Goal: Task Accomplishment & Management: Use online tool/utility

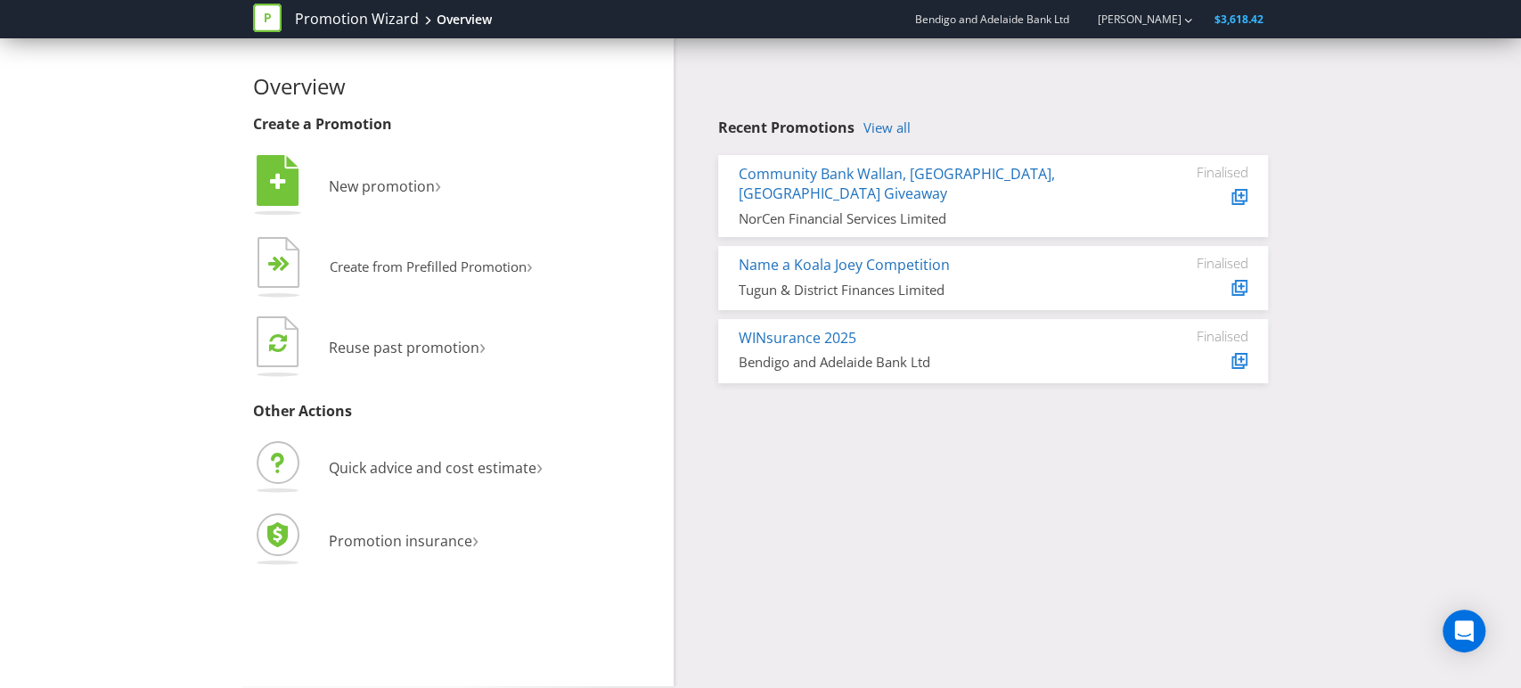
click at [852, 460] on div "Overview Create a Promotion  New promotion ›   Create from Prefilled Promoti…" at bounding box center [761, 362] width 1042 height 648
click at [888, 255] on link "Name a Koala Joey Competition" at bounding box center [844, 265] width 211 height 20
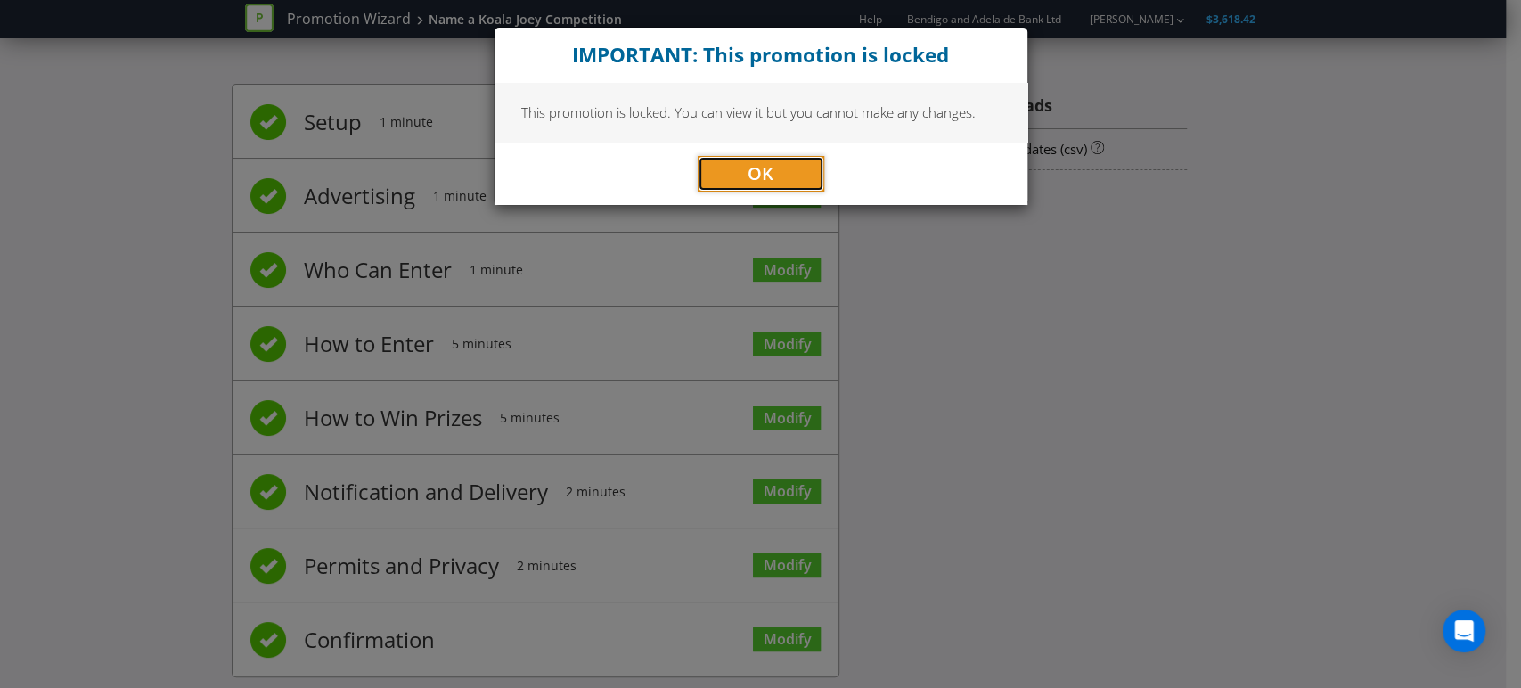
click at [763, 170] on span "OK" at bounding box center [760, 173] width 26 height 24
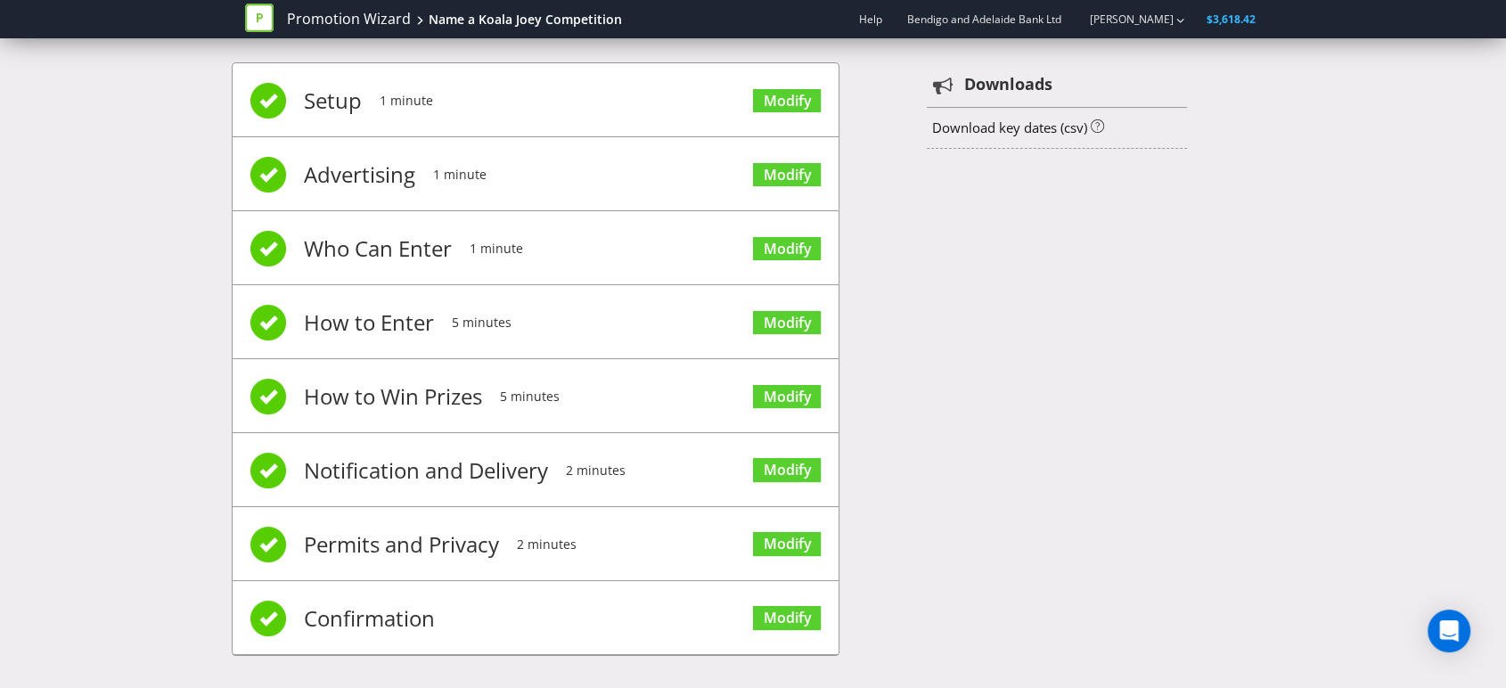
scroll to position [28, 0]
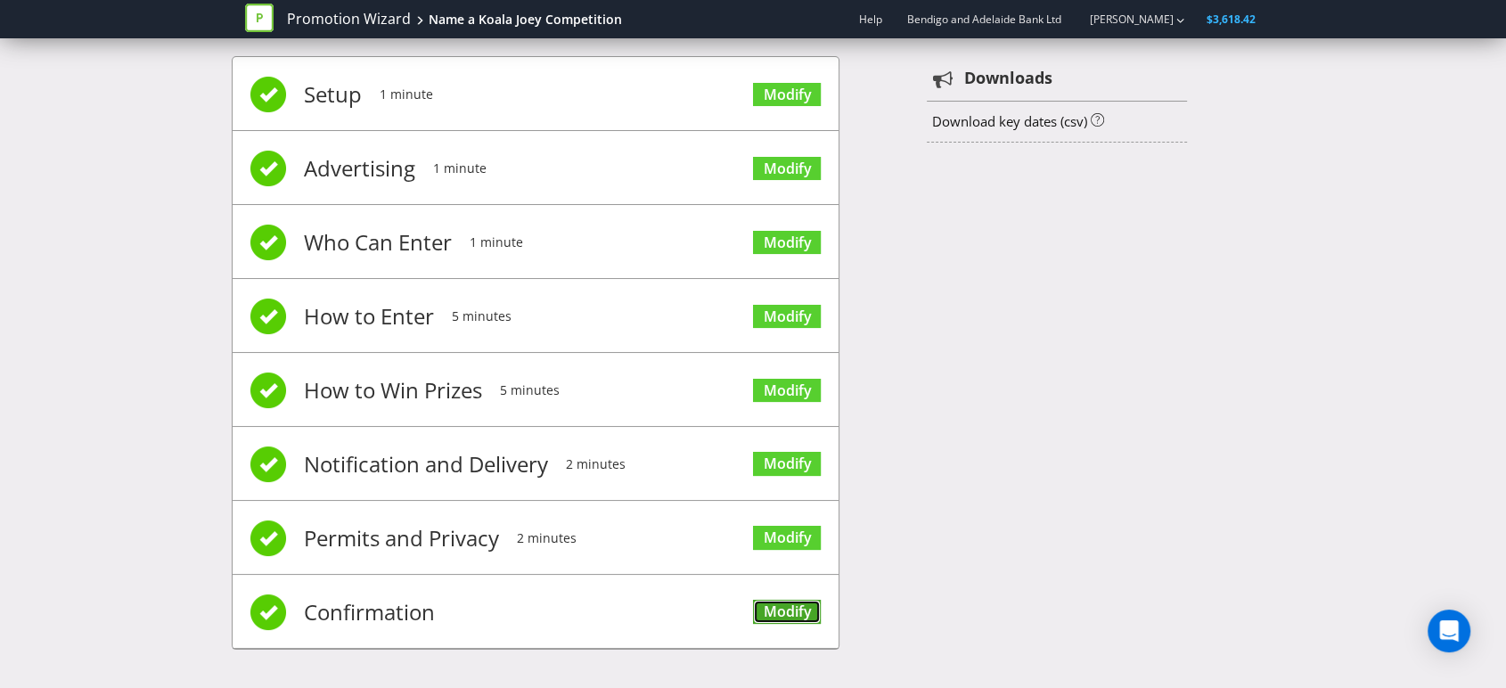
click at [778, 608] on link "Modify" at bounding box center [787, 612] width 68 height 24
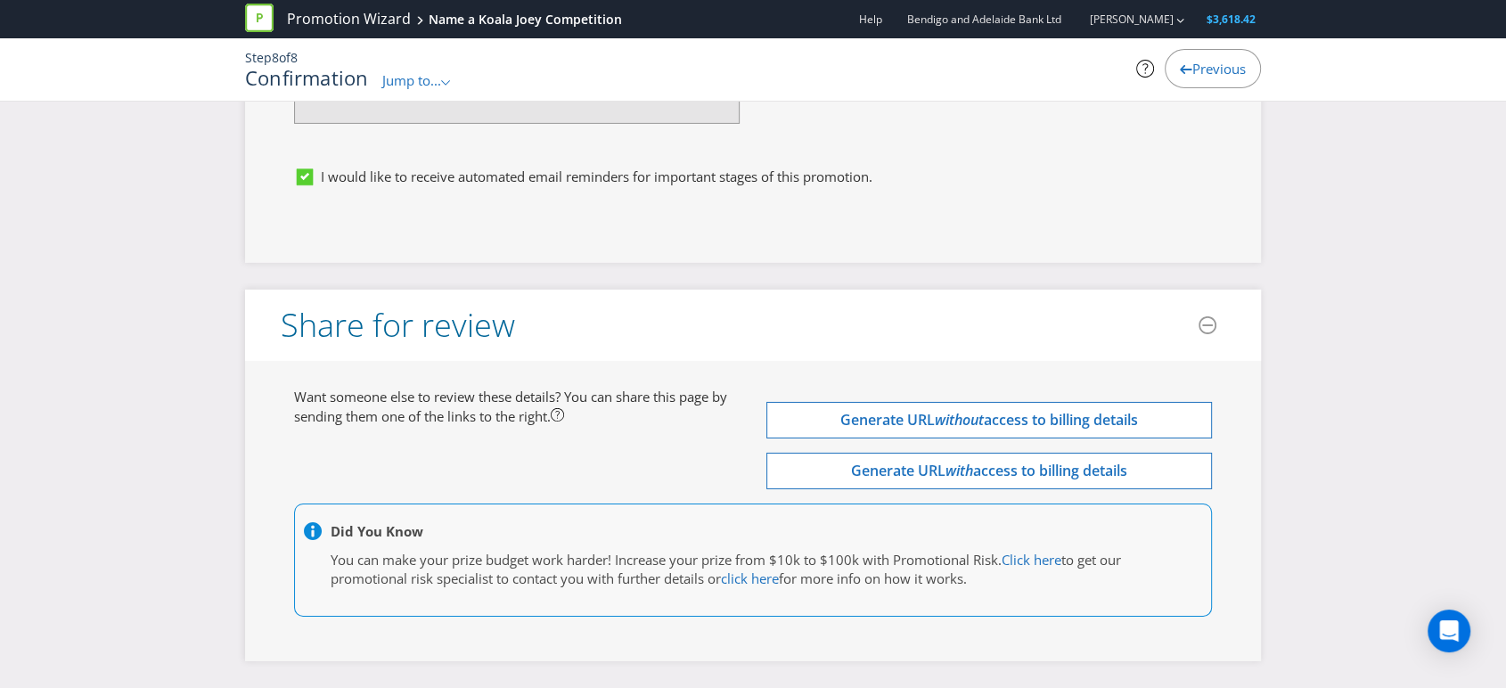
scroll to position [5969, 0]
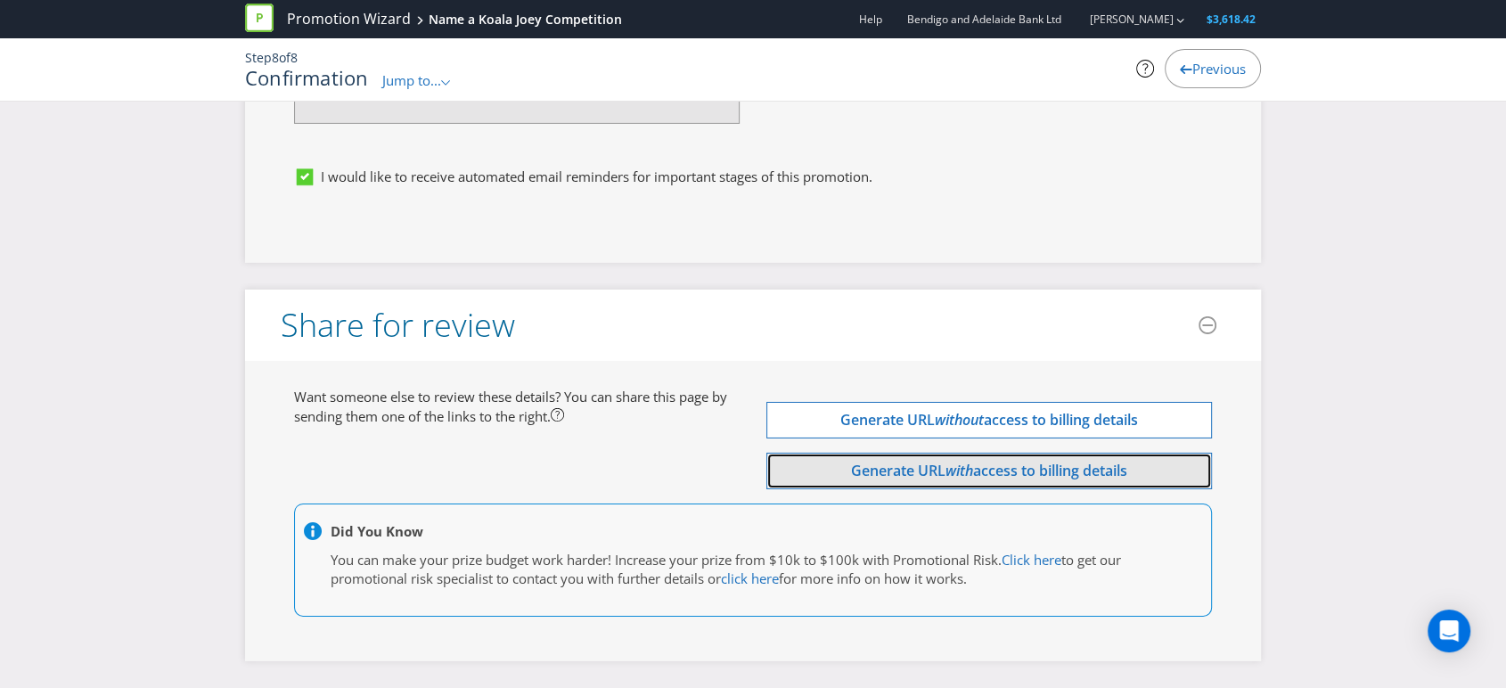
click at [985, 467] on span "access to billing details" at bounding box center [1050, 471] width 154 height 20
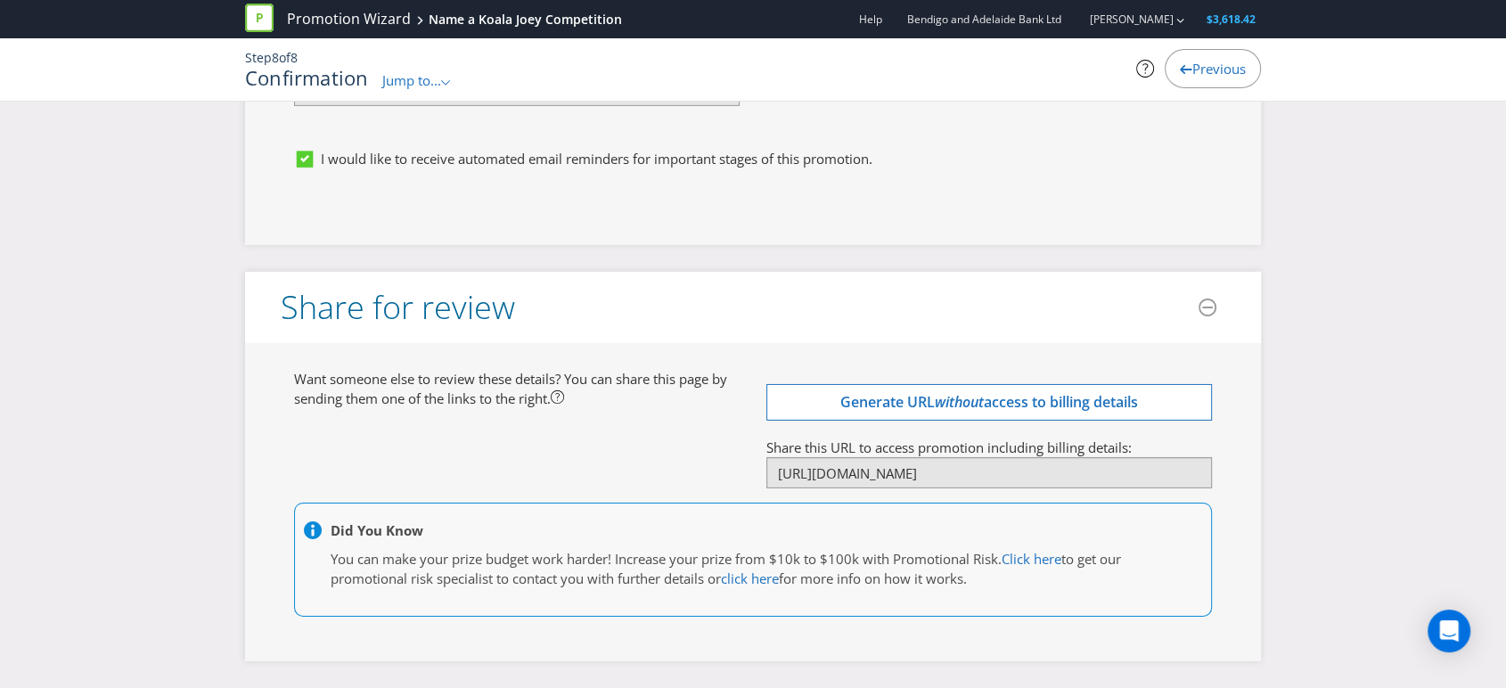
click at [660, 442] on div "Want someone else to review these details? You can share this page by sending t…" at bounding box center [753, 502] width 944 height 265
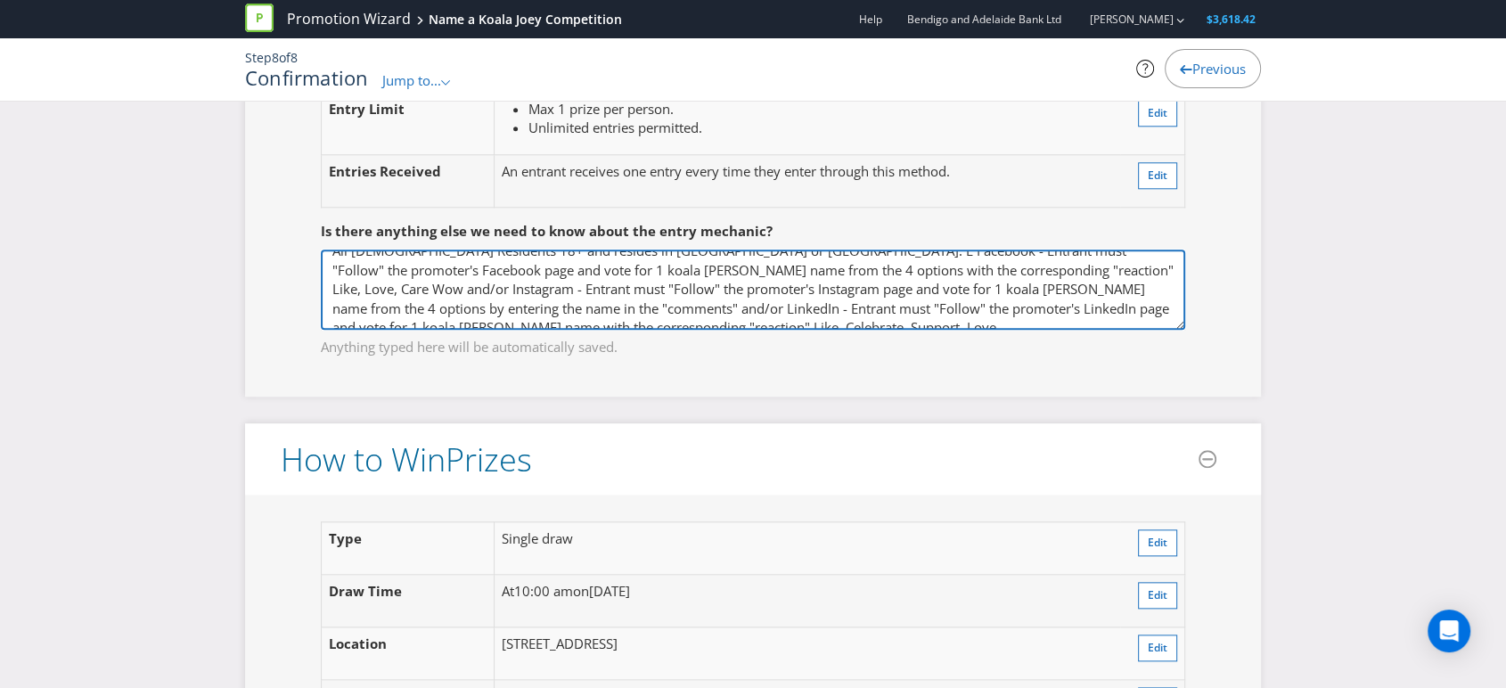
scroll to position [0, 0]
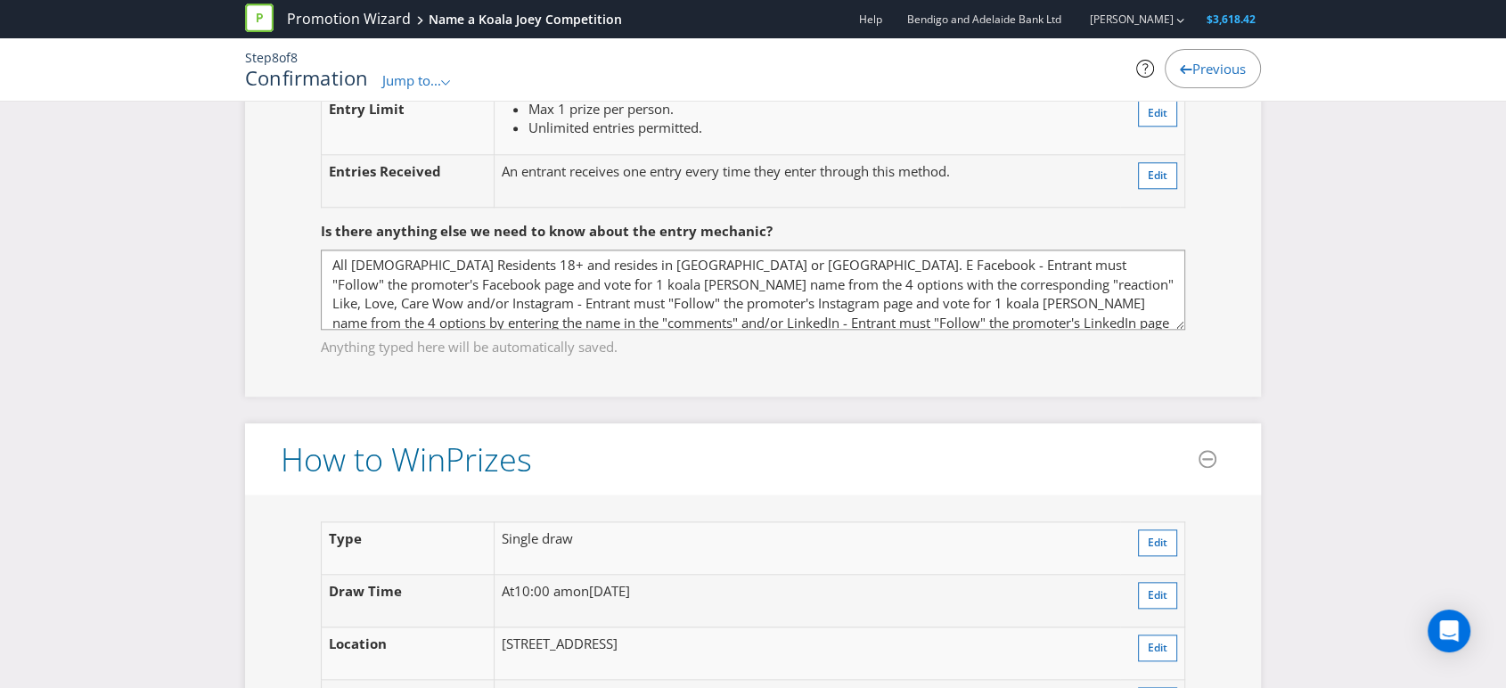
click at [1182, 74] on div "Previous" at bounding box center [1212, 68] width 96 height 39
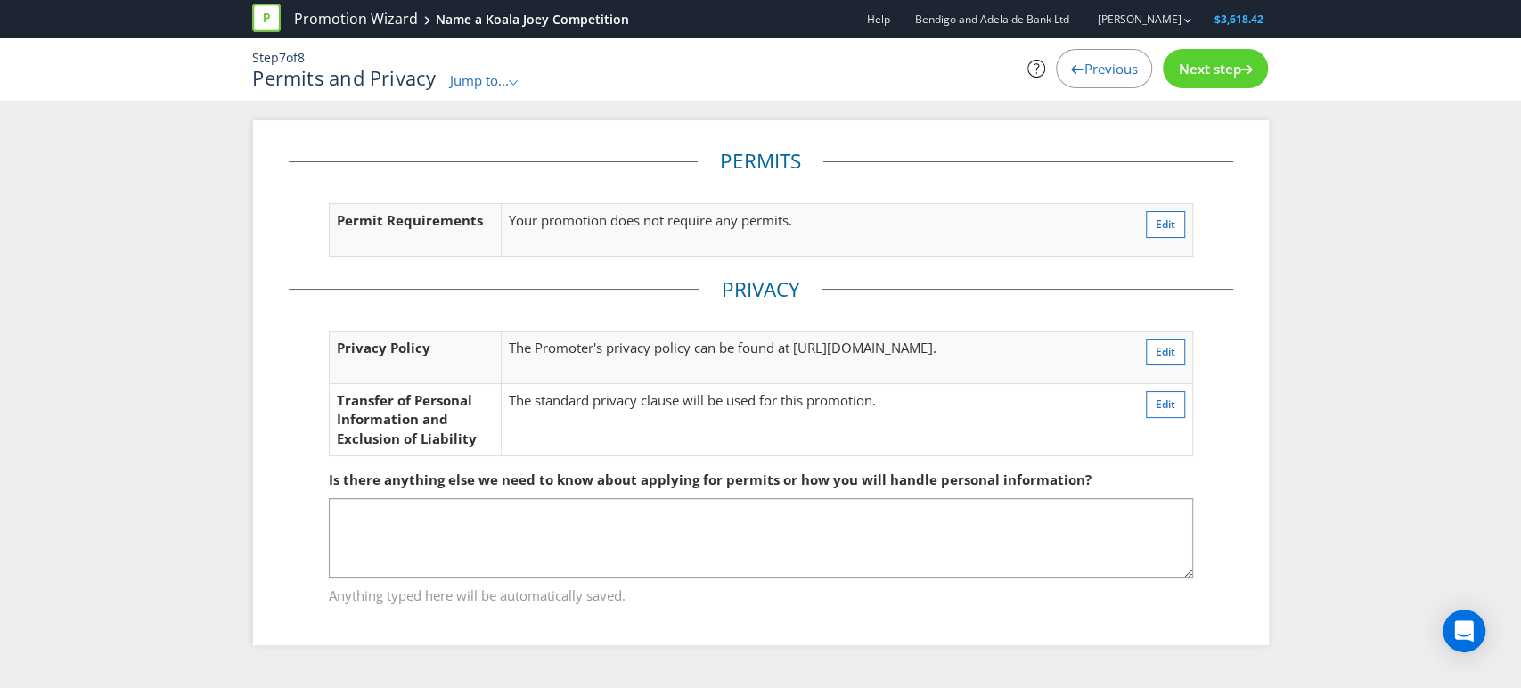
click at [1083, 65] on span "Previous" at bounding box center [1109, 69] width 53 height 18
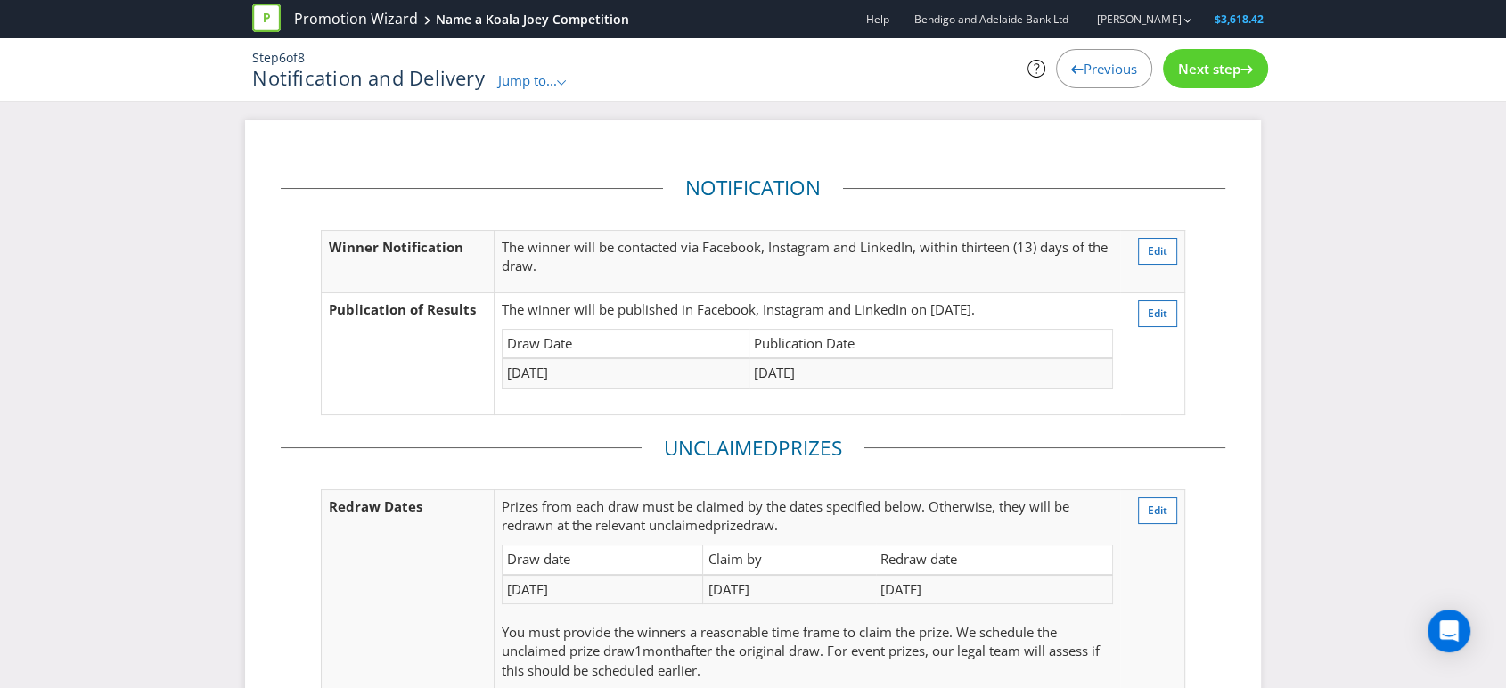
click at [529, 81] on span "Jump to..." at bounding box center [527, 80] width 59 height 18
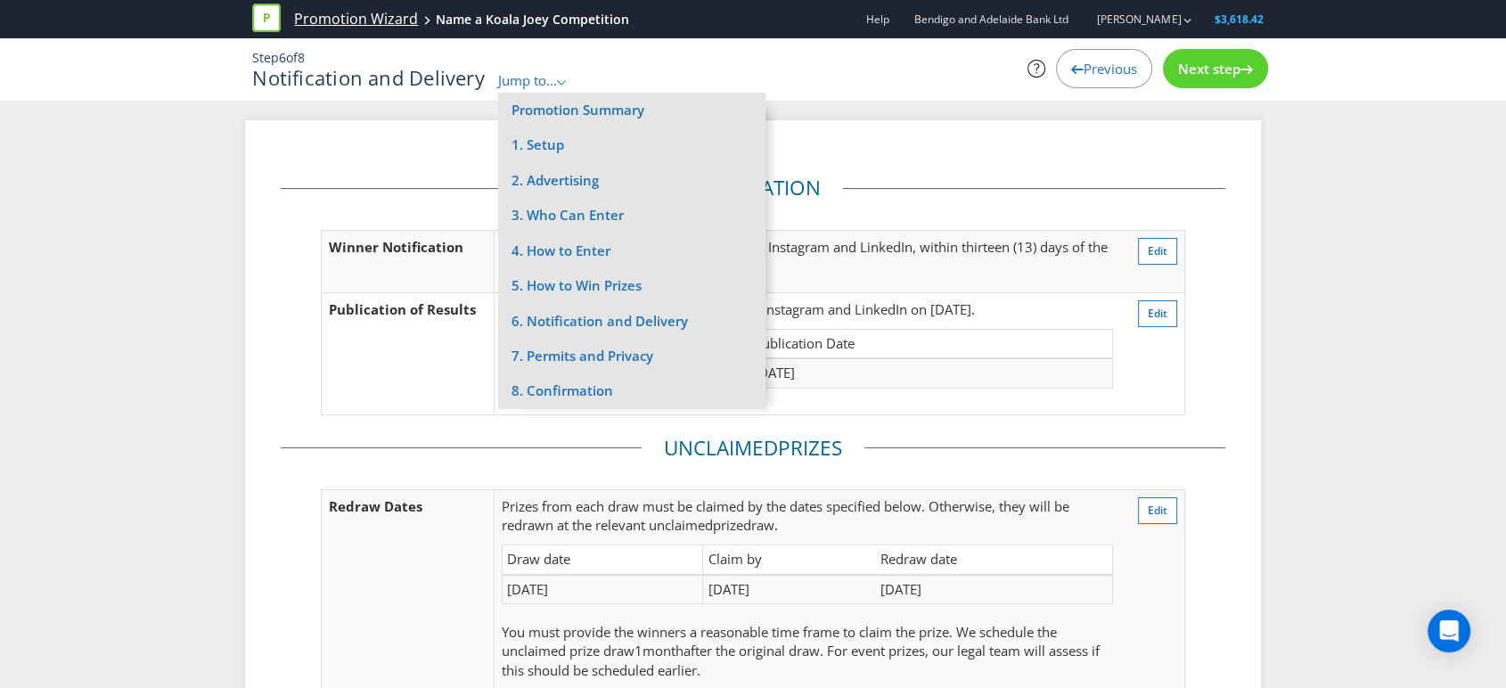
click at [390, 25] on link "Promotion Wizard" at bounding box center [356, 19] width 124 height 20
